Goal: Transaction & Acquisition: Download file/media

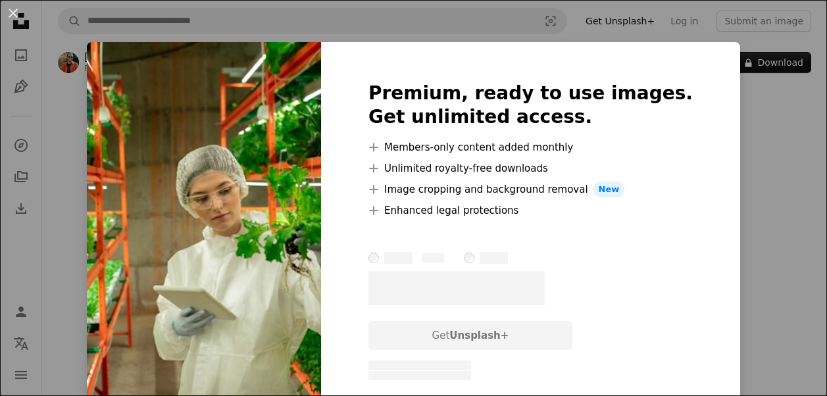
scroll to position [1775, 0]
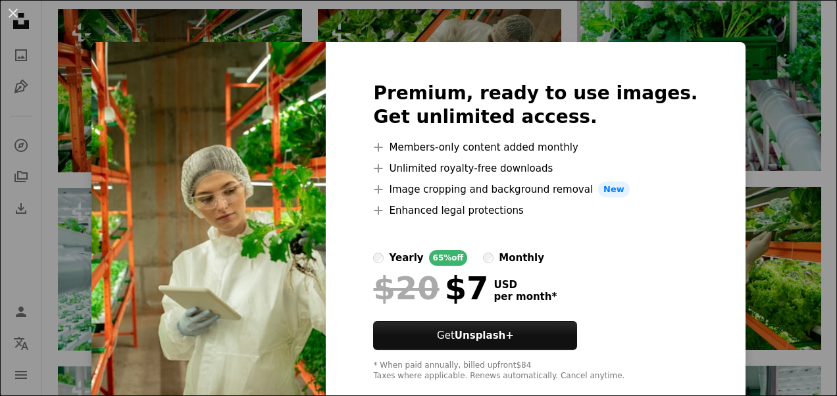
click at [215, 133] on img at bounding box center [208, 231] width 234 height 379
click at [21, 14] on button "An X shape" at bounding box center [13, 13] width 16 height 16
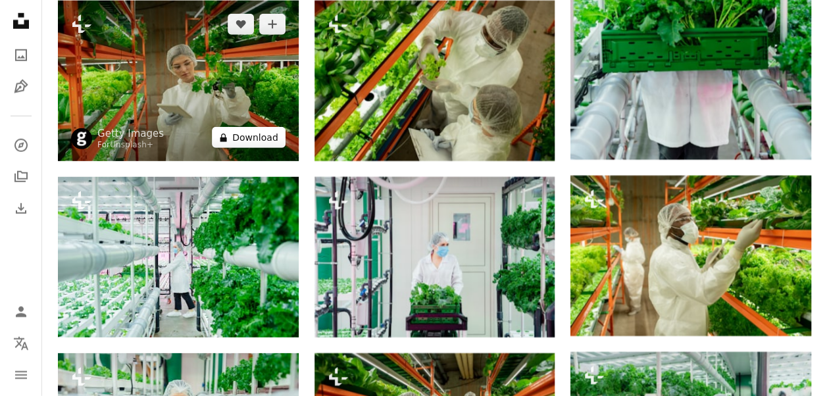
click at [249, 127] on button "A lock Download" at bounding box center [249, 137] width 74 height 21
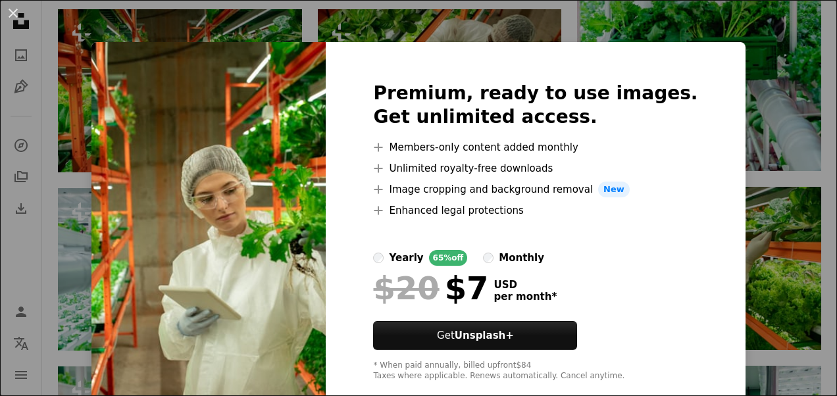
click at [216, 45] on img at bounding box center [208, 231] width 234 height 379
click at [10, 14] on button "An X shape" at bounding box center [13, 13] width 16 height 16
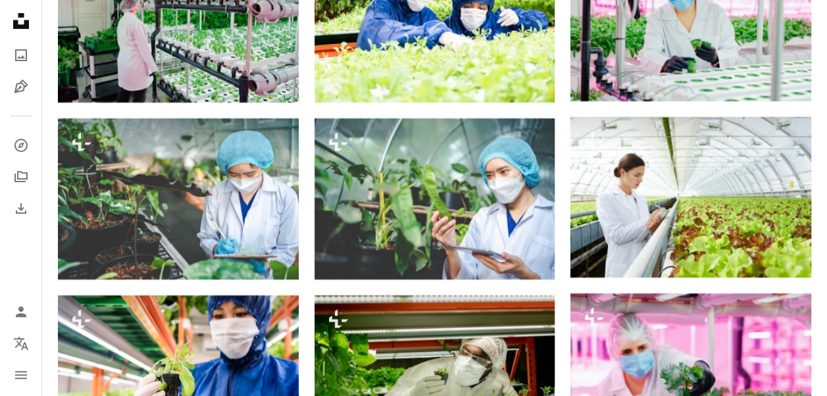
scroll to position [2511, 0]
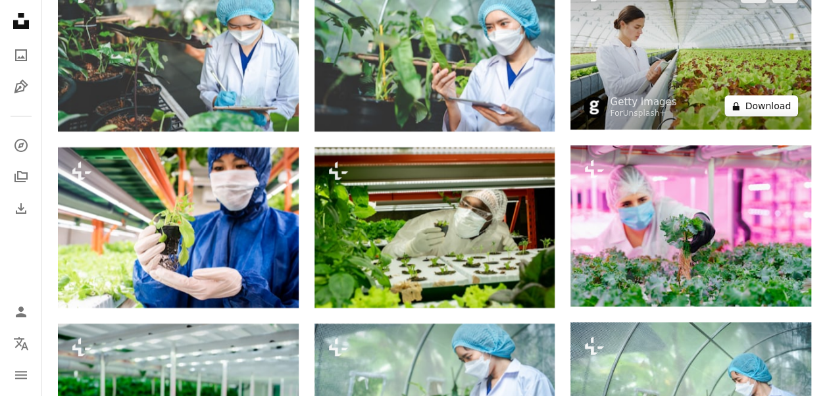
click at [754, 95] on button "A lock Download" at bounding box center [761, 105] width 74 height 21
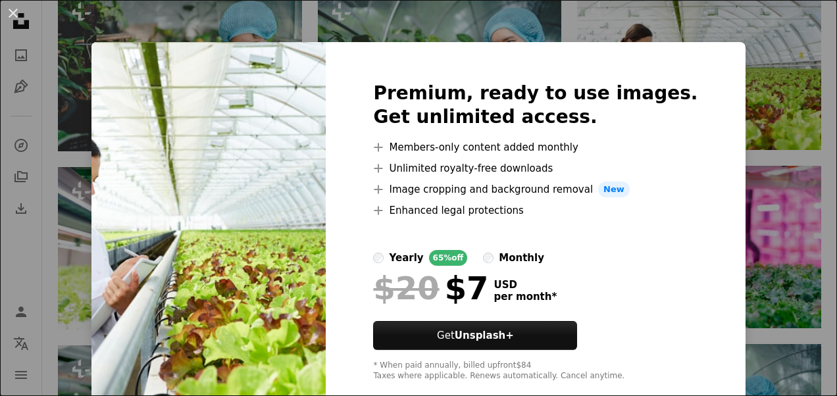
click at [14, 11] on button "An X shape" at bounding box center [13, 13] width 16 height 16
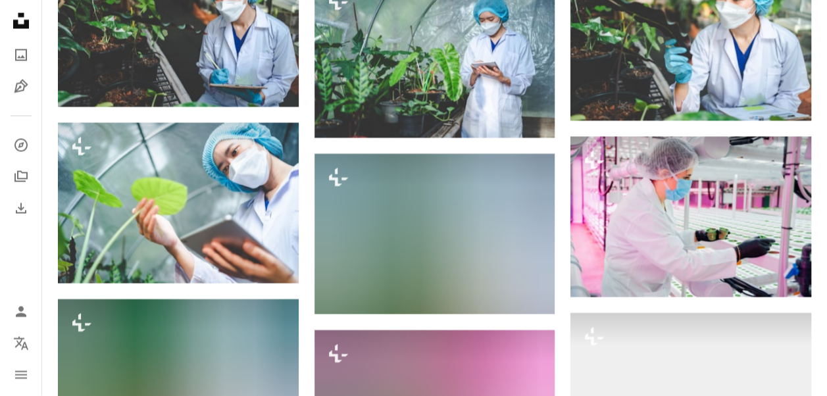
scroll to position [4375, 0]
